Goal: Navigation & Orientation: Find specific page/section

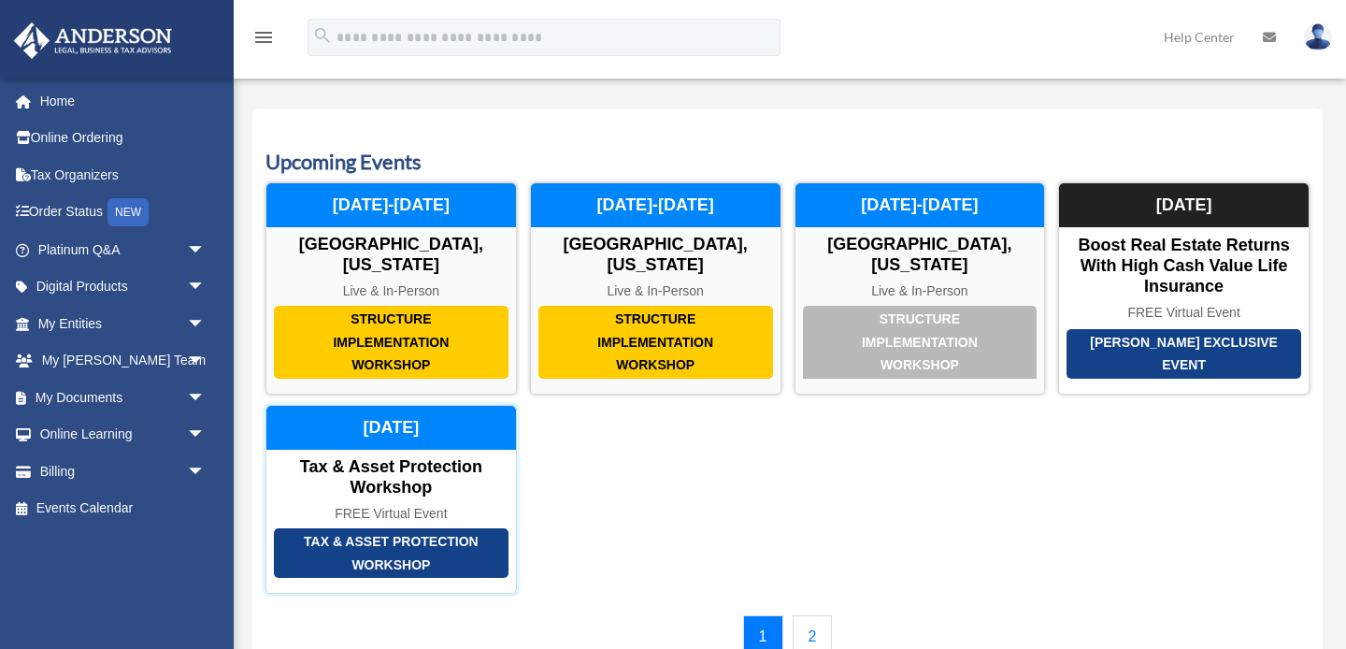
click at [445, 552] on div "Tax & Asset Protection Workshop" at bounding box center [391, 553] width 235 height 50
click at [362, 547] on div "Tax & Asset Protection Workshop" at bounding box center [391, 553] width 235 height 50
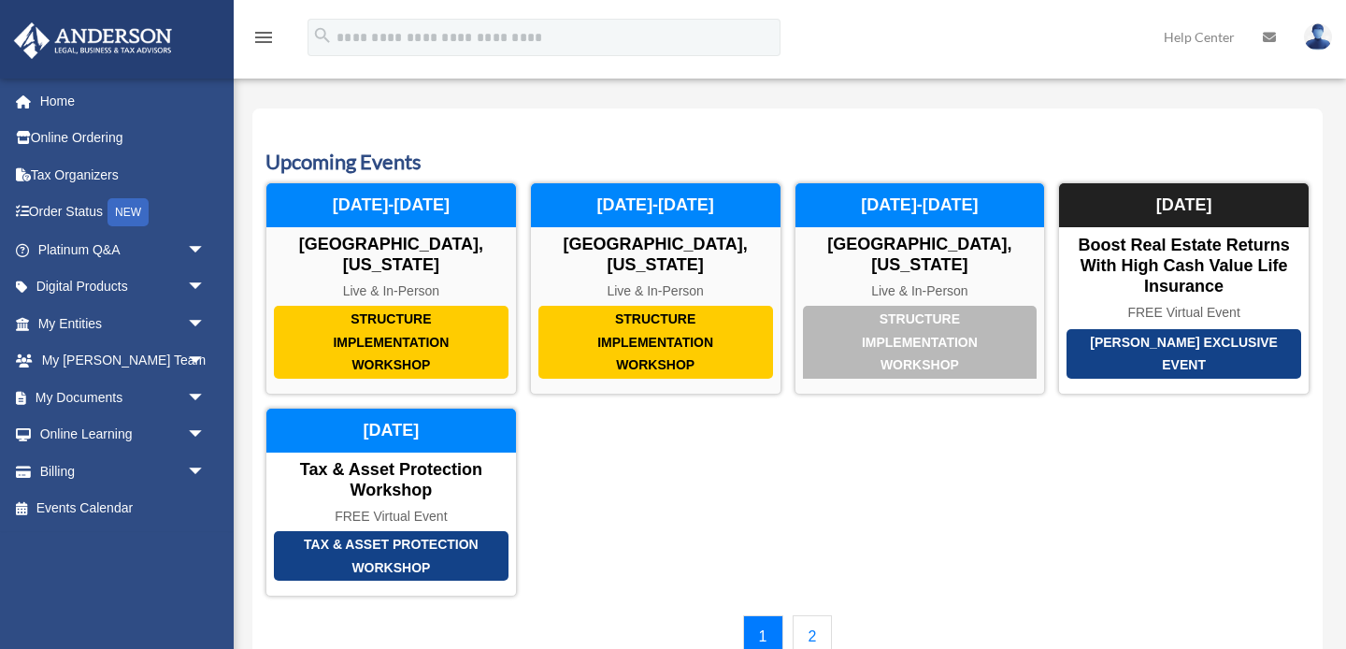
click at [812, 635] on link "2" at bounding box center [812, 636] width 40 height 43
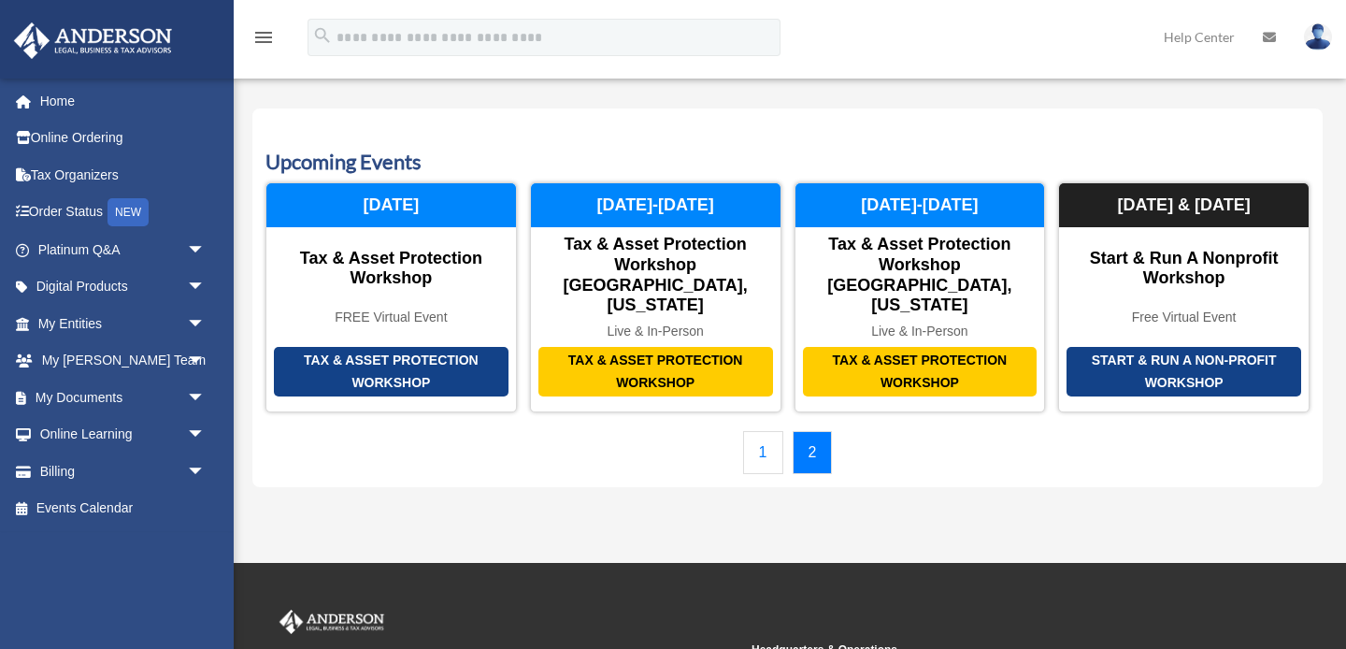
click at [759, 433] on link "1" at bounding box center [763, 452] width 40 height 43
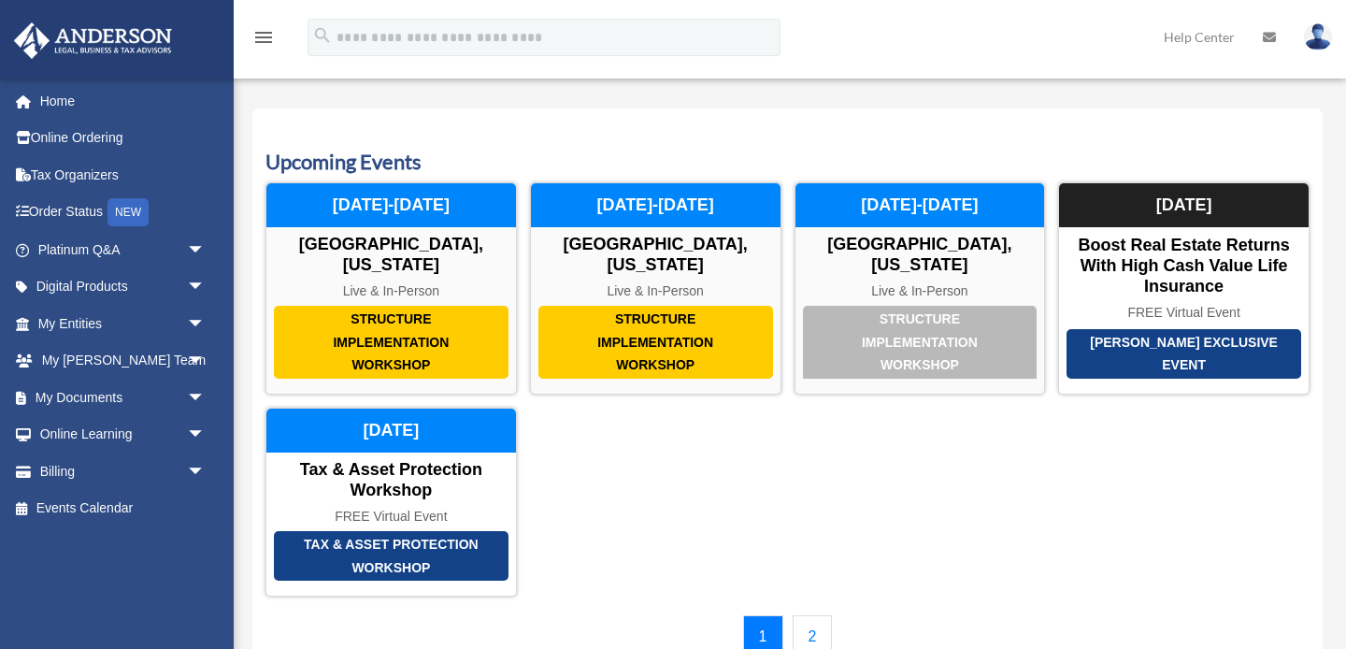
click at [817, 635] on link "2" at bounding box center [812, 636] width 40 height 43
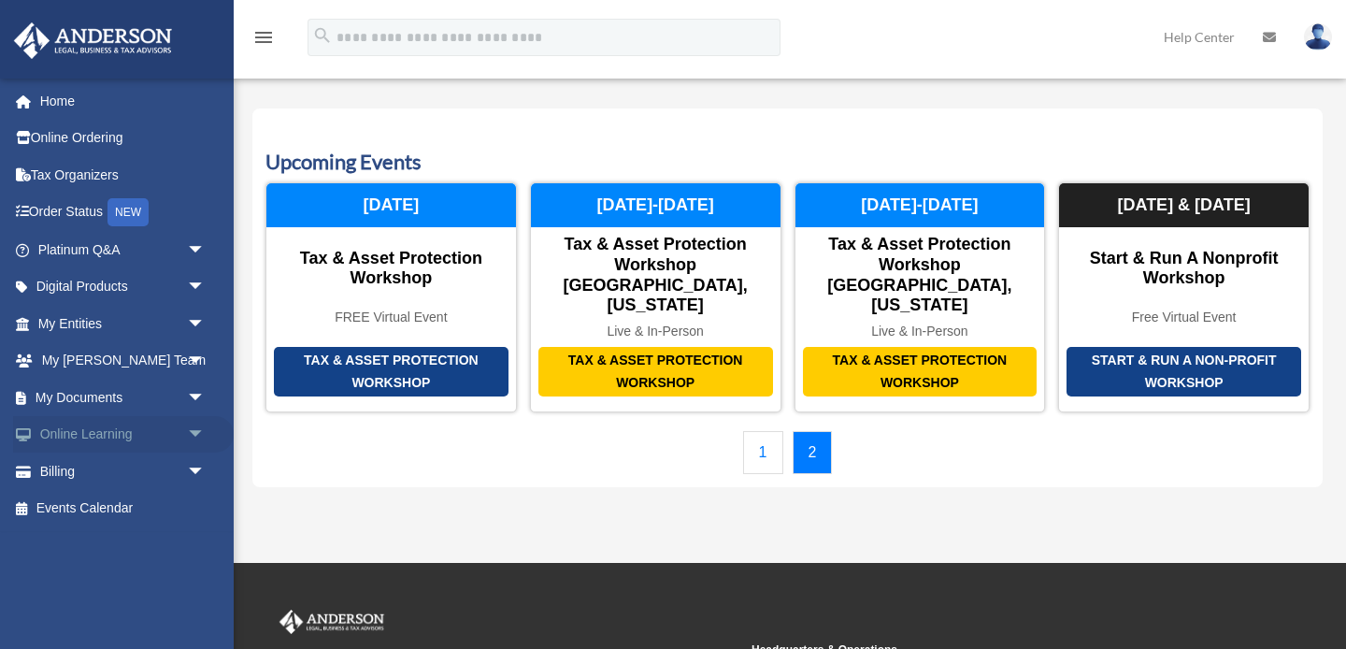
click at [101, 436] on link "Online Learning arrow_drop_down" at bounding box center [123, 434] width 221 height 37
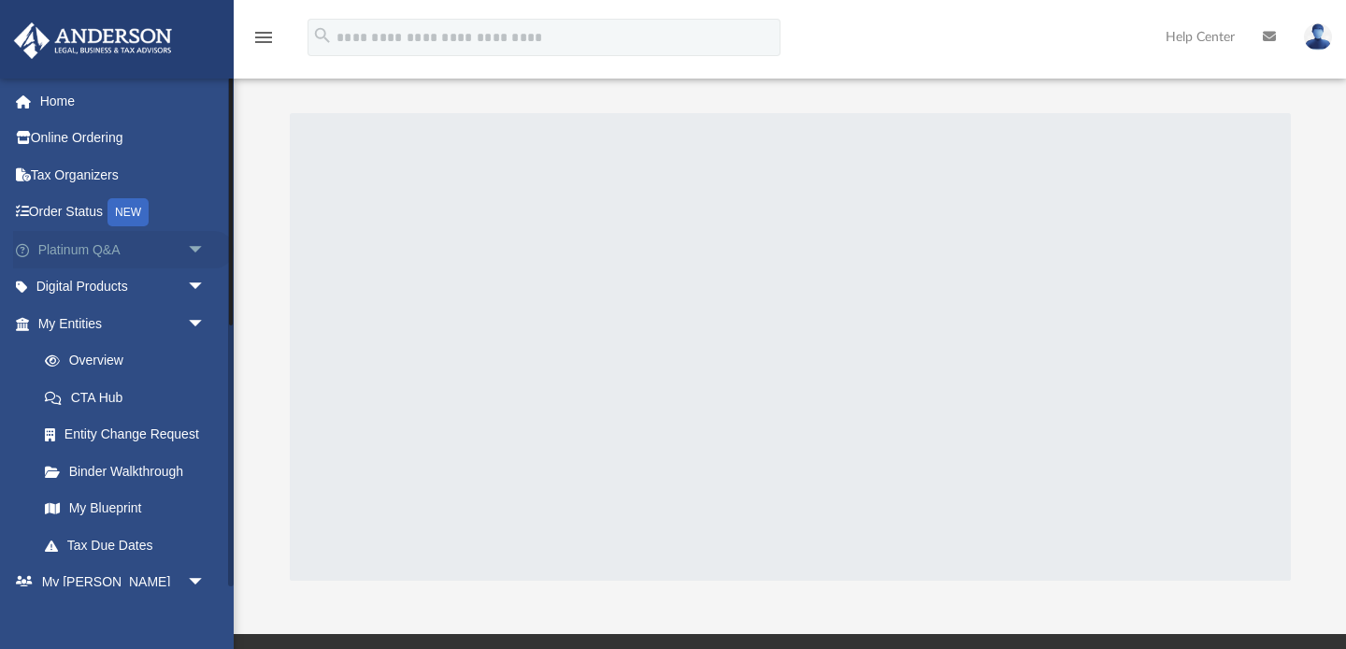
click at [84, 250] on link "Platinum Q&A arrow_drop_down" at bounding box center [123, 249] width 221 height 37
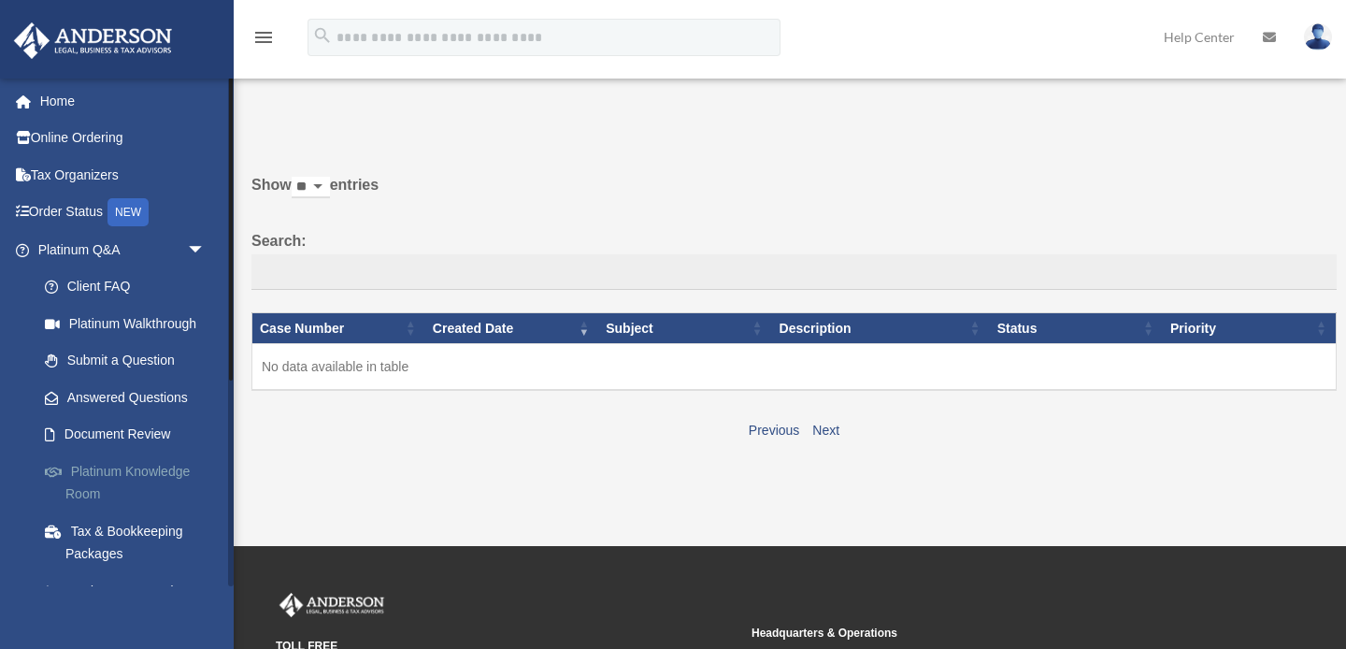
click at [135, 475] on link "Platinum Knowledge Room" at bounding box center [129, 482] width 207 height 60
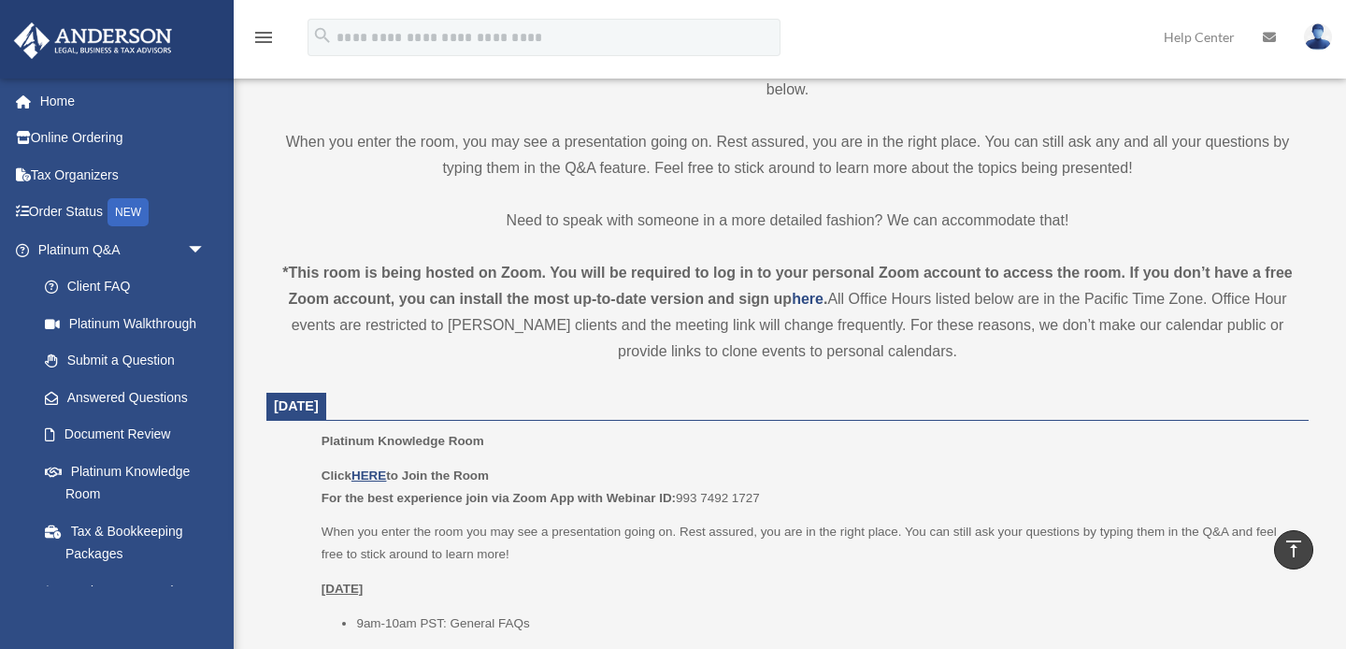
scroll to position [456, 0]
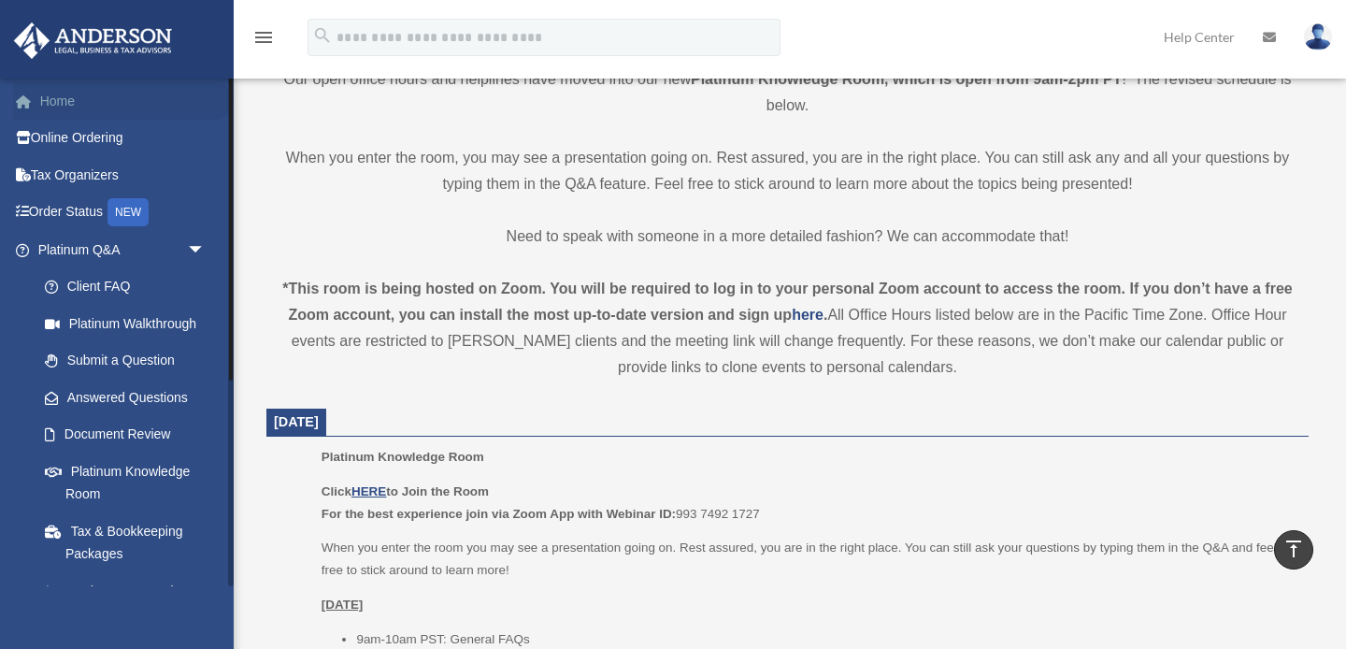
click at [56, 102] on link "Home" at bounding box center [123, 100] width 221 height 37
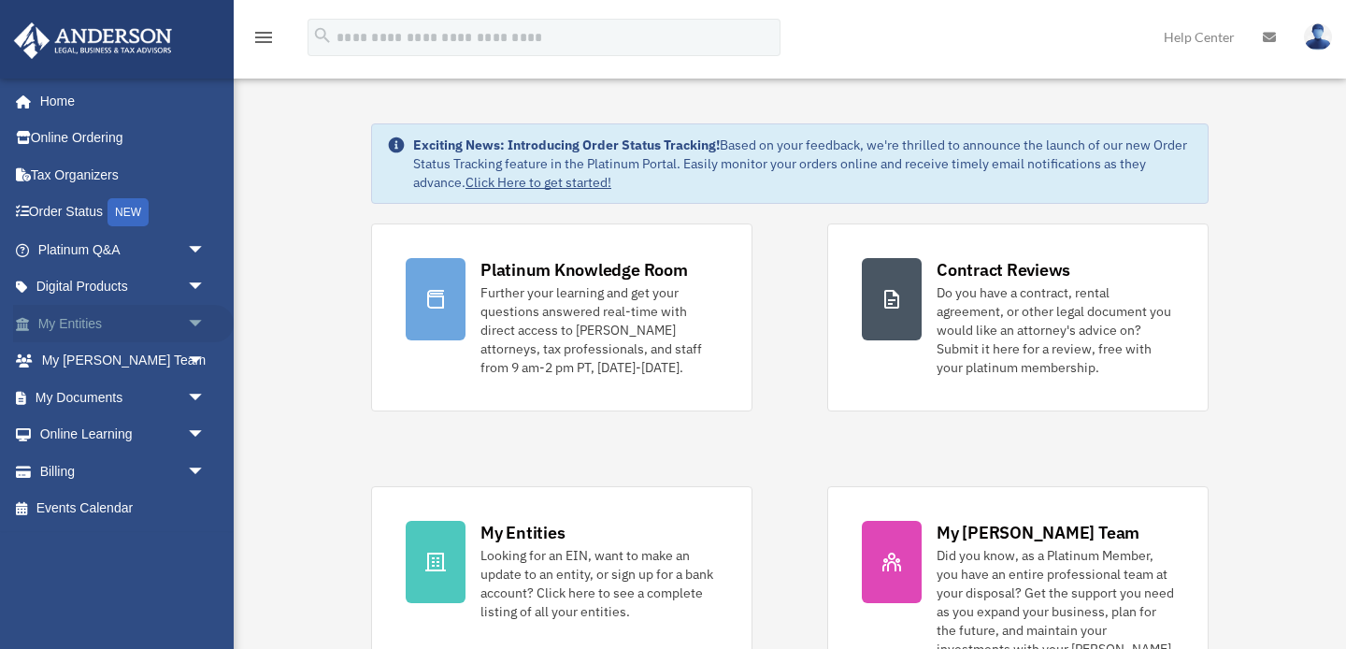
click at [131, 334] on link "My Entities arrow_drop_down" at bounding box center [123, 323] width 221 height 37
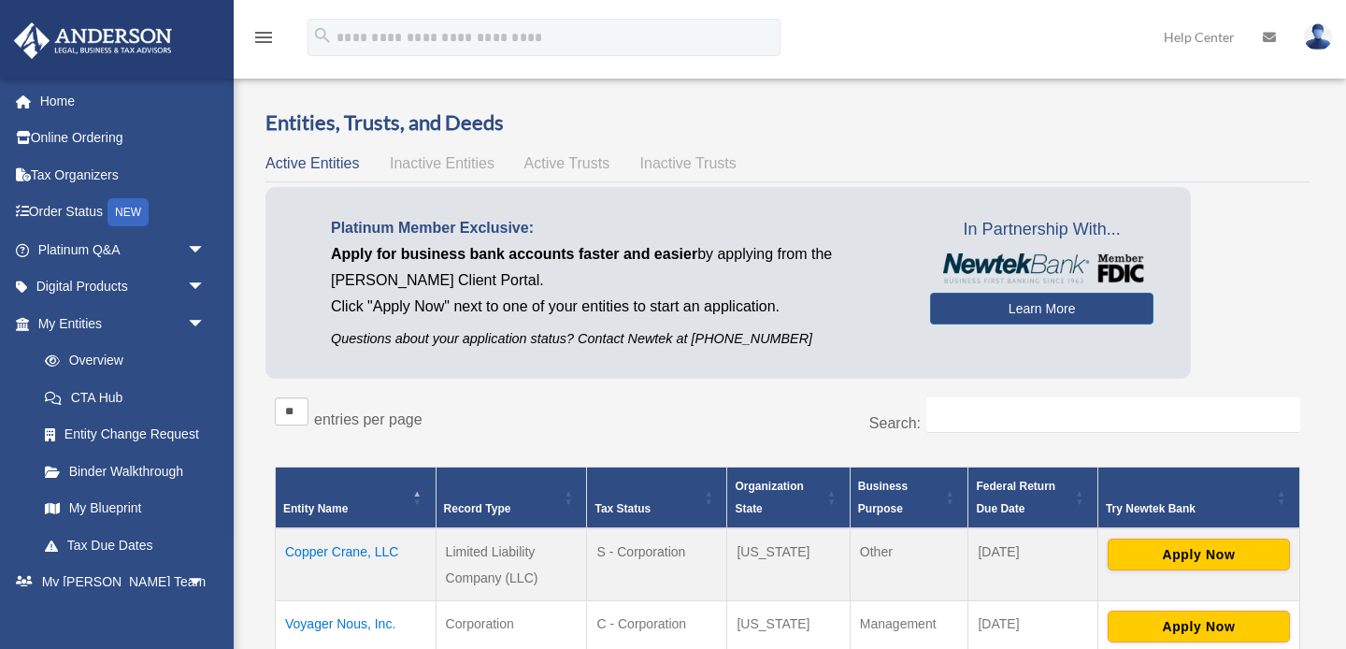
click at [540, 460] on div "Entity Name Record Type Tax Status Organization State Business Purpose Federal …" at bounding box center [787, 595] width 1025 height 289
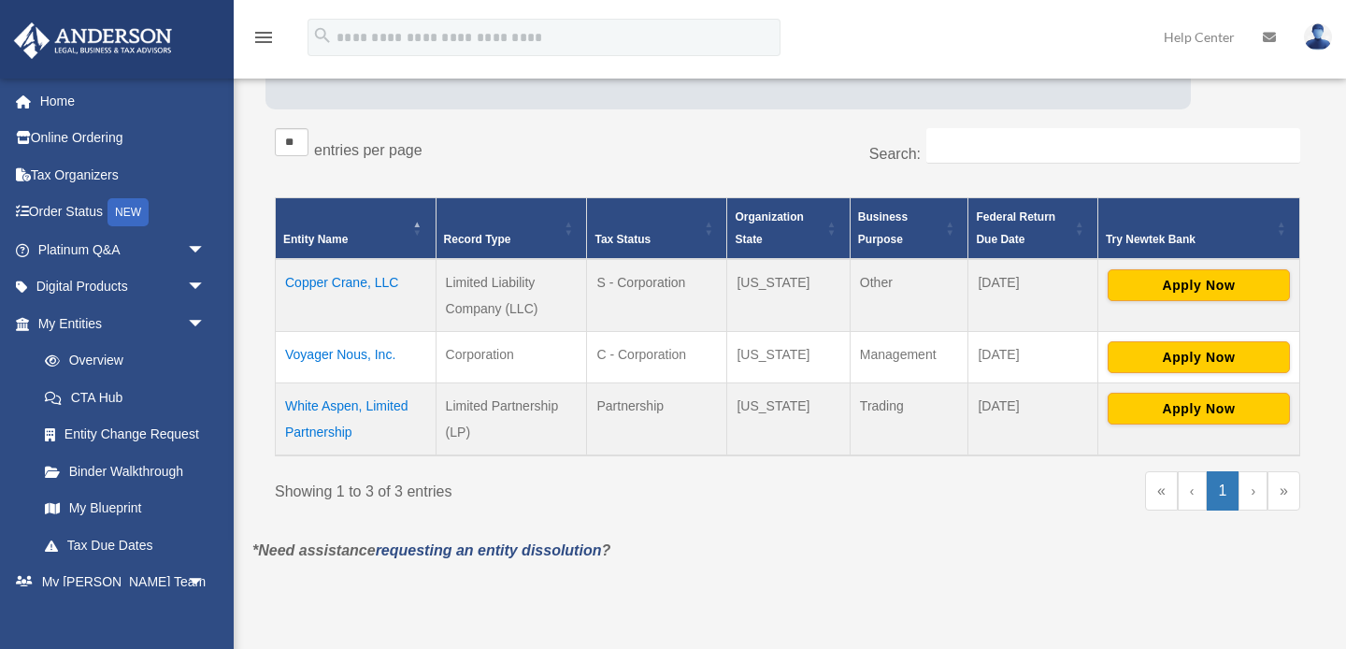
scroll to position [274, 0]
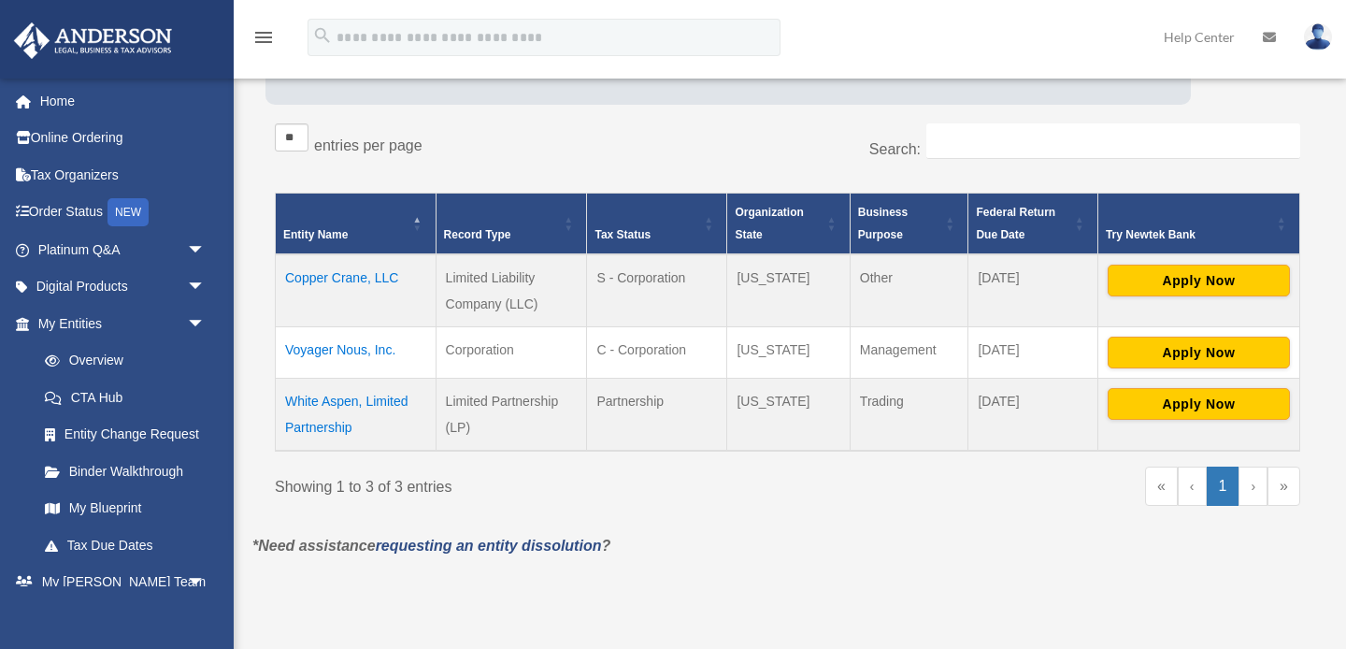
click at [377, 347] on td "Voyager Nous, Inc." at bounding box center [356, 351] width 161 height 51
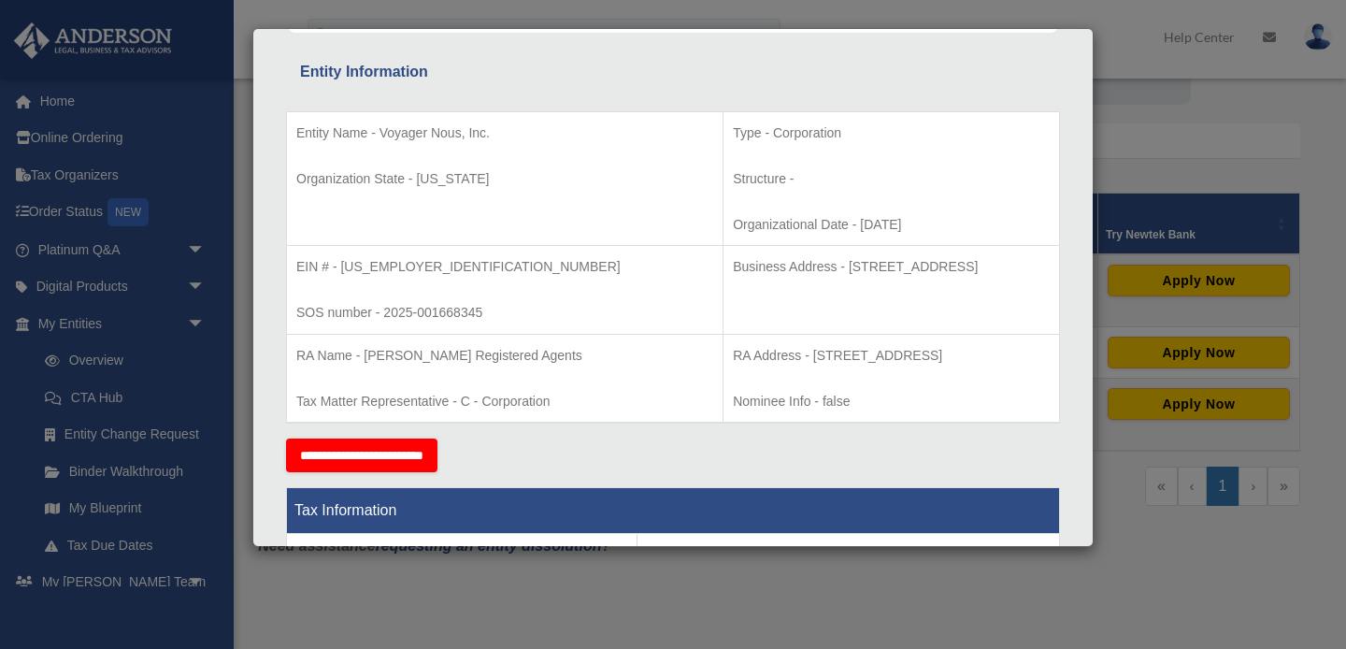
scroll to position [328, 0]
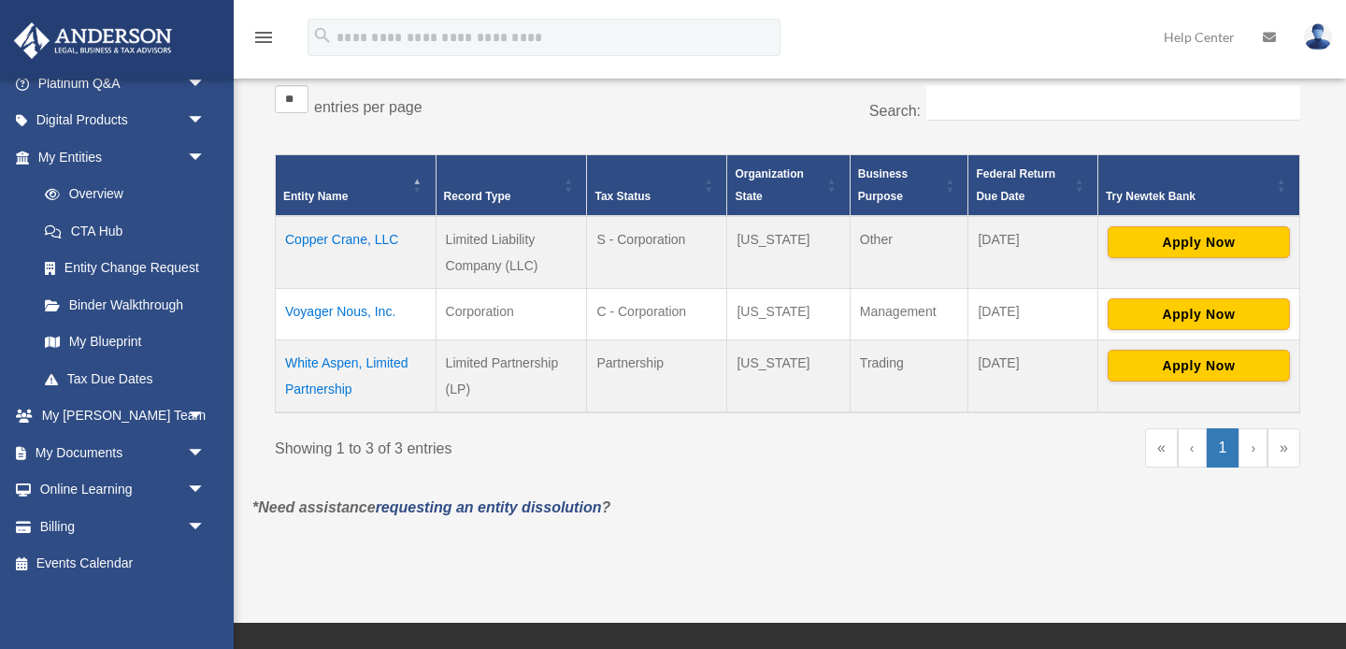
scroll to position [313, 0]
